Goal: Ask a question

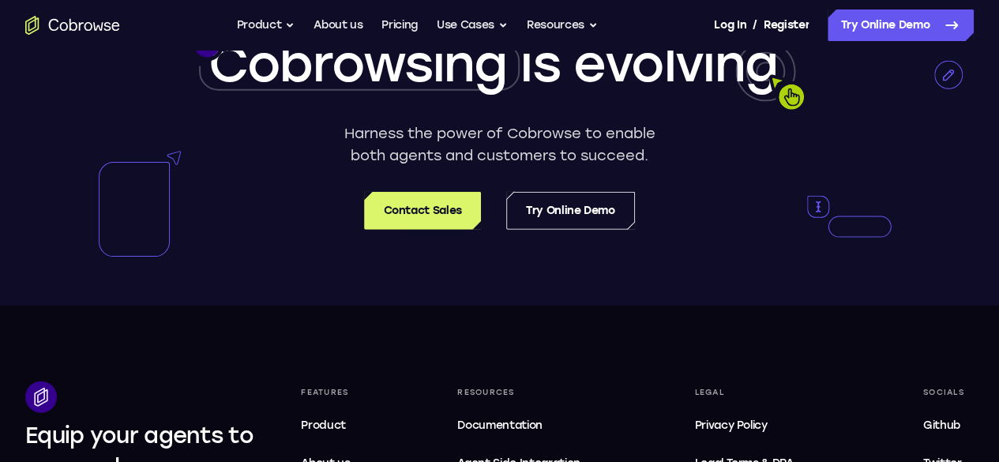
scroll to position [4831, 0]
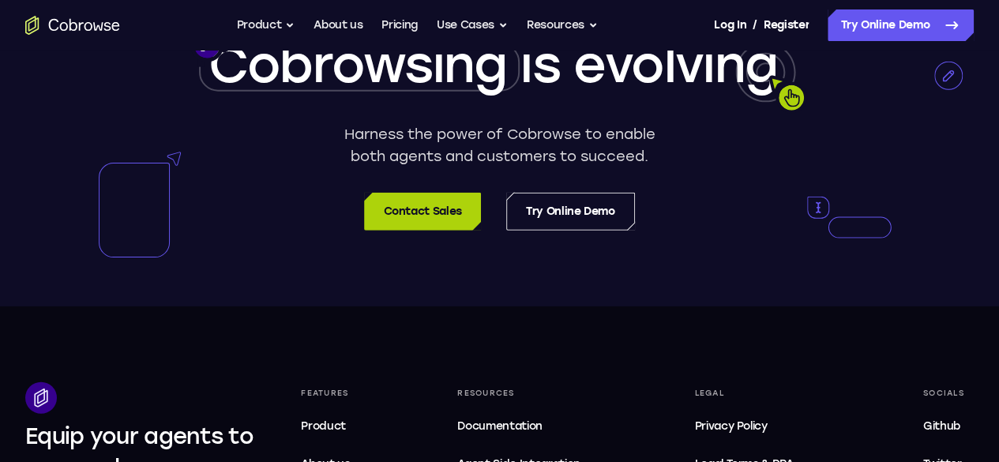
click at [436, 193] on link "Contact Sales" at bounding box center [422, 212] width 116 height 38
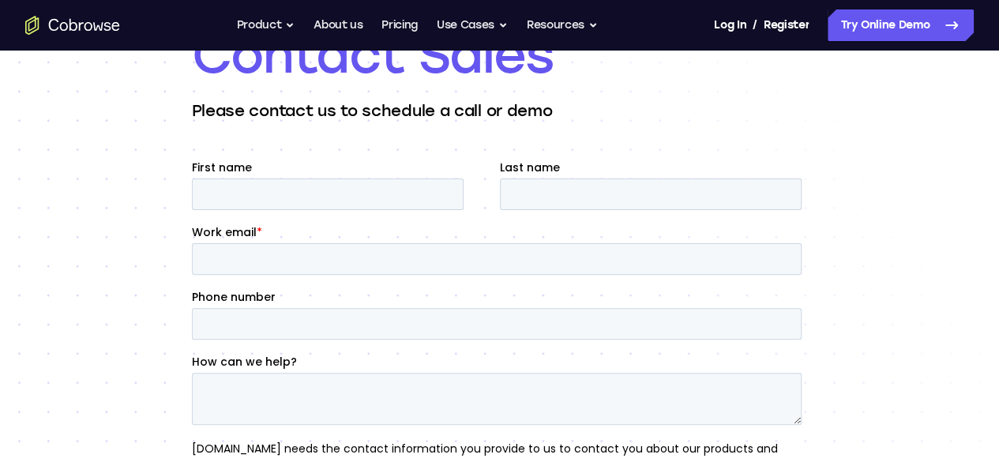
scroll to position [127, 0]
click at [389, 194] on input "First name" at bounding box center [327, 195] width 272 height 32
type input "Abhishek"
click at [551, 194] on input "Last name" at bounding box center [650, 195] width 302 height 32
type input "[PERSON_NAME]"
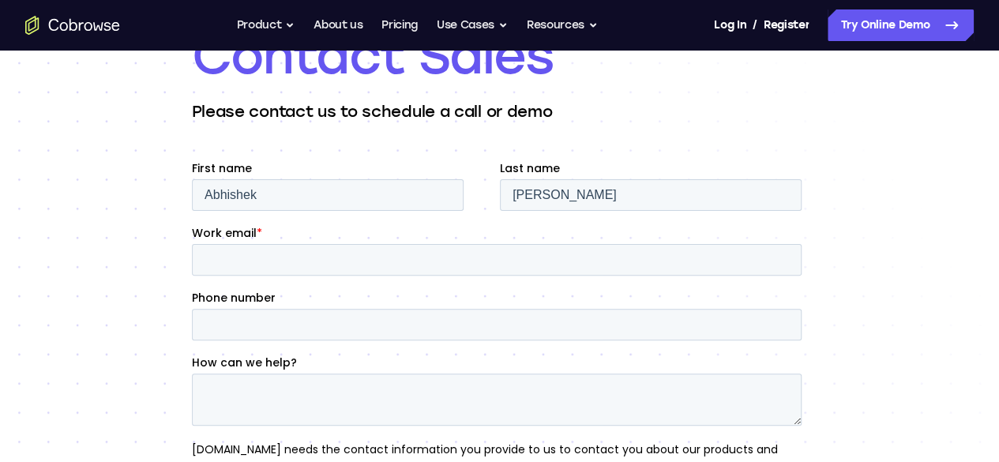
click at [580, 281] on fieldset "Work email *" at bounding box center [499, 257] width 616 height 65
click at [583, 268] on input "Work email *" at bounding box center [495, 260] width 609 height 32
type input "[EMAIL_ADDRESS][PERSON_NAME][DOMAIN_NAME]"
click at [397, 317] on input "Phone number" at bounding box center [495, 325] width 609 height 32
type input "9561805987"
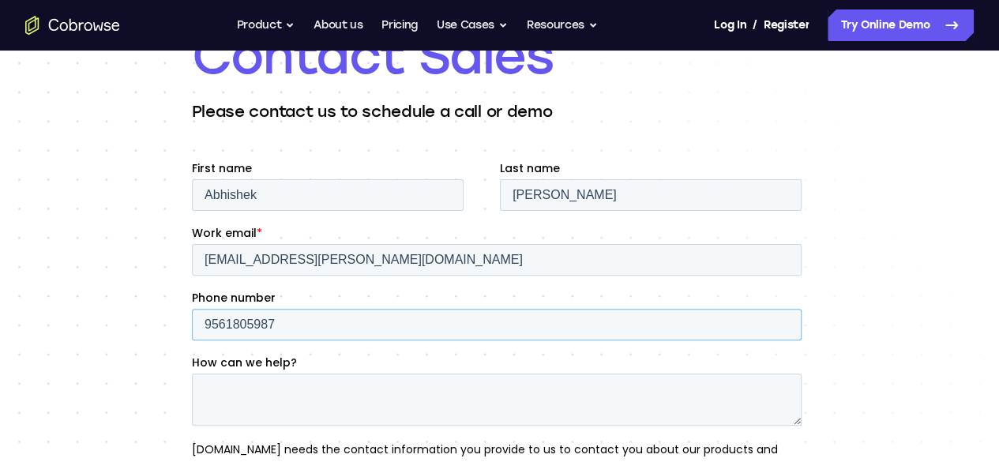
scroll to position [301, 0]
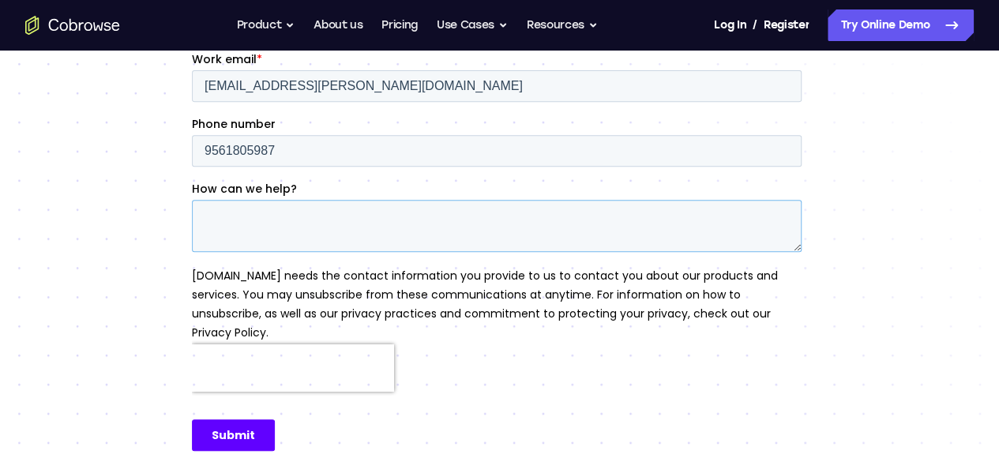
click at [281, 230] on textarea "How can we help?" at bounding box center [495, 226] width 609 height 52
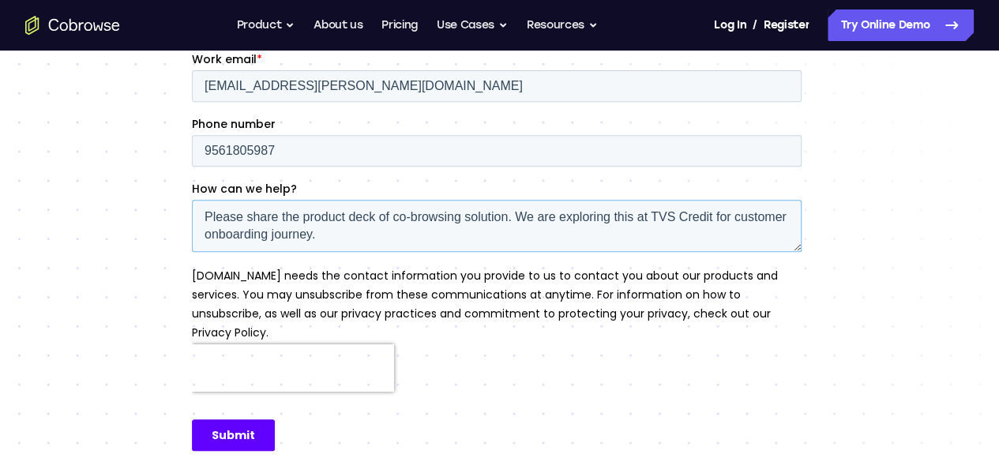
type textarea "Please share the product deck of co-browsing solution. We are exploring this at…"
click at [230, 419] on input "Submit" at bounding box center [232, 435] width 83 height 32
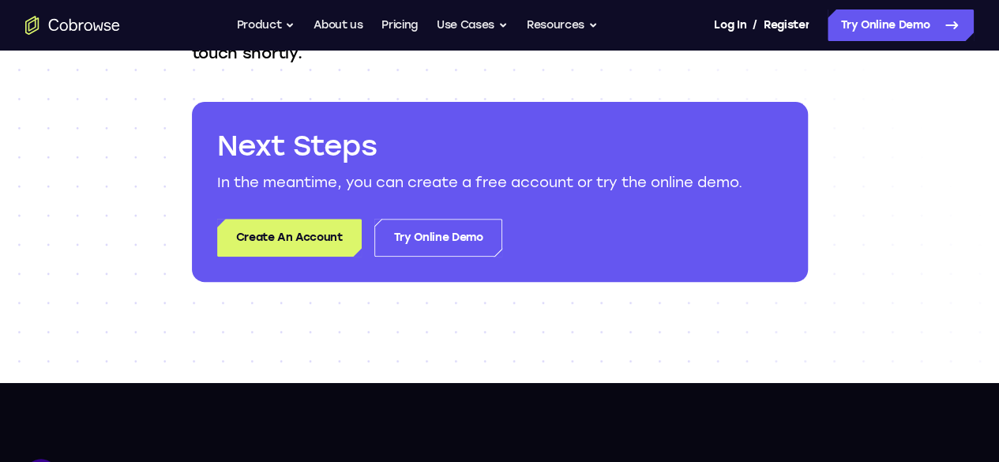
scroll to position [208, 0]
